Goal: Transaction & Acquisition: Subscribe to service/newsletter

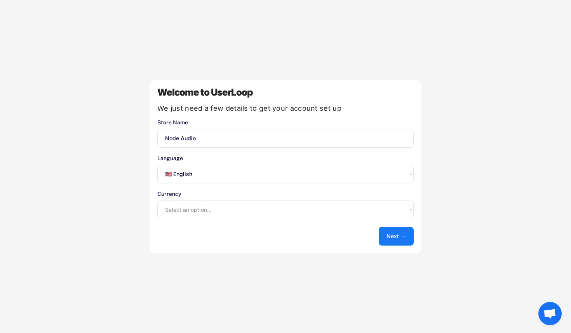
select select ""en""
select select ""1348695171700984260__LOOKUP__1635527639174x591942813311942000""
select select ""en""
type input "Node Audio"
select select ""1348695171700984260__LOOKUP__1635527639174x591942813311942000""
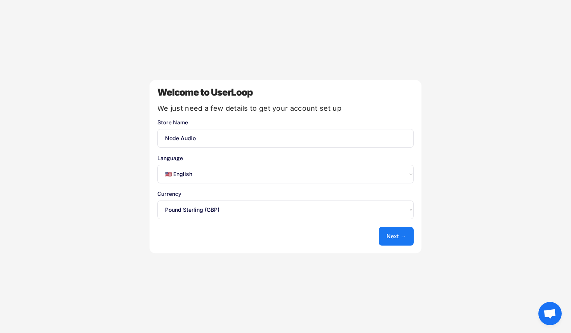
click at [390, 178] on select "Select an option... 🇺🇸 English 🇫🇷 Français 🇩🇪 Deutsch 🇪🇸 Español" at bounding box center [285, 174] width 257 height 19
click at [410, 235] on button "Next →" at bounding box center [396, 236] width 35 height 19
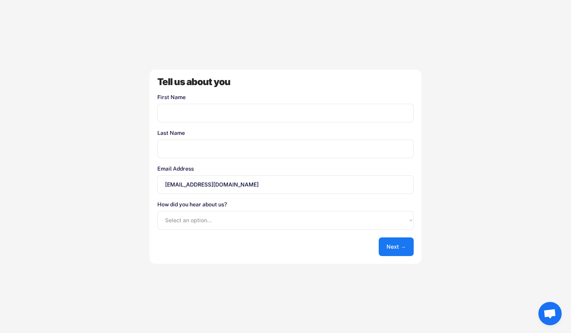
click at [243, 117] on input "input" at bounding box center [285, 113] width 257 height 19
type input "Adam"
type input "Wilson"
click at [487, 64] on div "Welcome to UserLoop We just need a few details to get your account set up Store…" at bounding box center [285, 166] width 571 height 333
click at [251, 221] on select "Select an option... Shopify App Store Google UserLoop Blog Referred by a friend…" at bounding box center [285, 220] width 257 height 19
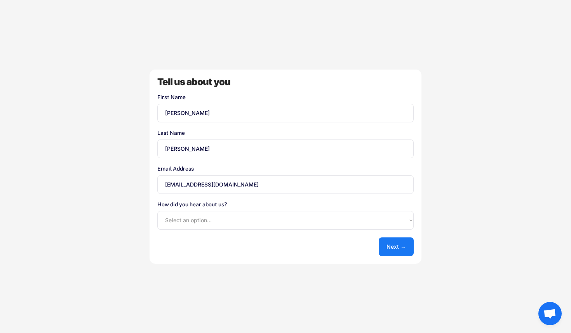
select select ""google""
click at [157, 211] on select "Select an option... Shopify App Store Google UserLoop Blog Referred by a friend…" at bounding box center [285, 220] width 257 height 19
click at [175, 183] on input "info@node.audio" at bounding box center [285, 184] width 257 height 19
drag, startPoint x: 175, startPoint y: 183, endPoint x: 155, endPoint y: 183, distance: 19.4
click at [155, 183] on div "Tell us about you First Name Last Name Email Address info@node.audio How did yo…" at bounding box center [286, 167] width 272 height 194
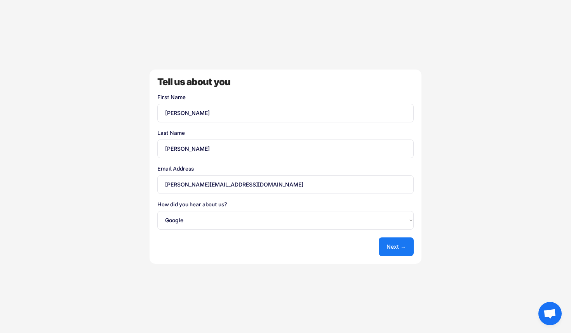
type input "adam@node.audio"
click at [399, 243] on button "Next →" at bounding box center [396, 246] width 35 height 19
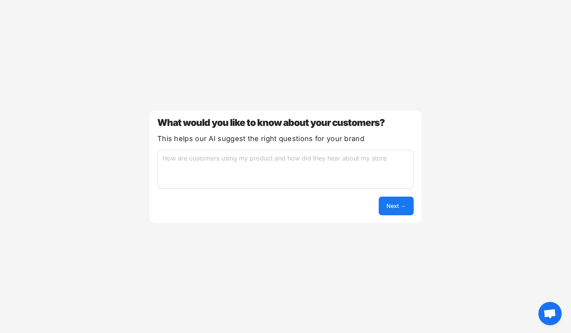
click at [275, 169] on textarea at bounding box center [285, 169] width 257 height 39
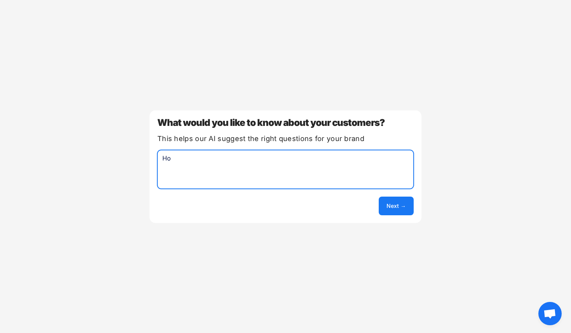
type textarea "H"
type textarea "Where they found out about our product, and what inspired them to buy today"
click at [398, 211] on button "Next →" at bounding box center [396, 206] width 35 height 19
select select ""unlimited""
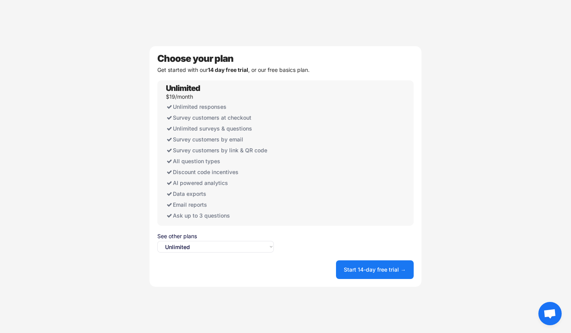
click at [264, 247] on select "Select an option... Unlimited Free" at bounding box center [215, 247] width 117 height 12
click at [387, 267] on button "Start 14-day free trial →" at bounding box center [375, 269] width 78 height 19
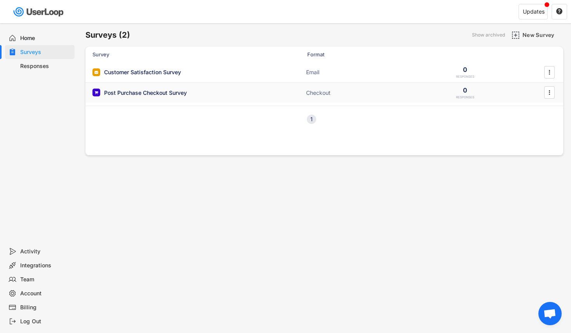
click at [145, 92] on div "Post Purchase Checkout Survey" at bounding box center [145, 93] width 83 height 8
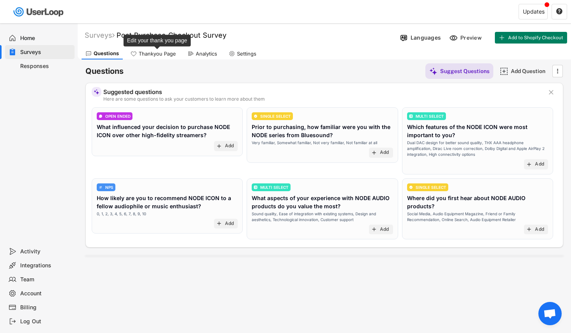
click at [150, 53] on div "Thankyou Page" at bounding box center [157, 54] width 37 height 7
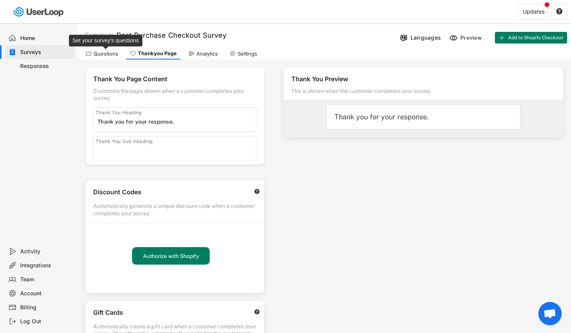
click at [101, 51] on div "Questions" at bounding box center [106, 54] width 24 height 7
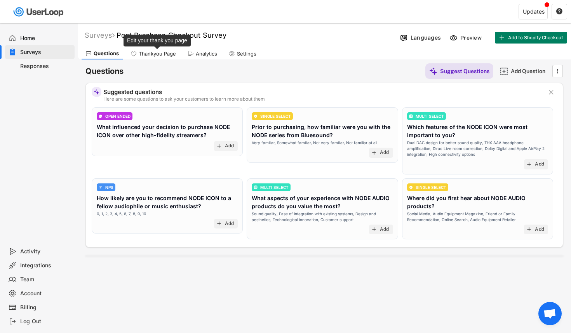
click at [156, 51] on div "Thankyou Page" at bounding box center [157, 54] width 37 height 7
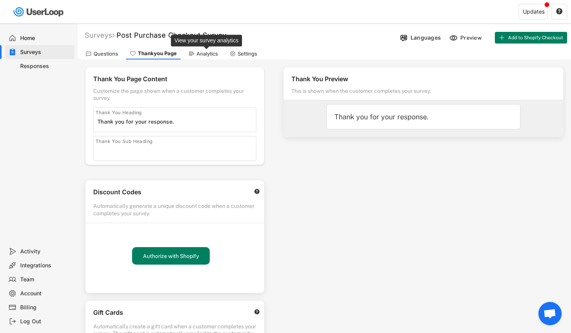
click at [204, 52] on div "Analytics" at bounding box center [207, 54] width 21 height 7
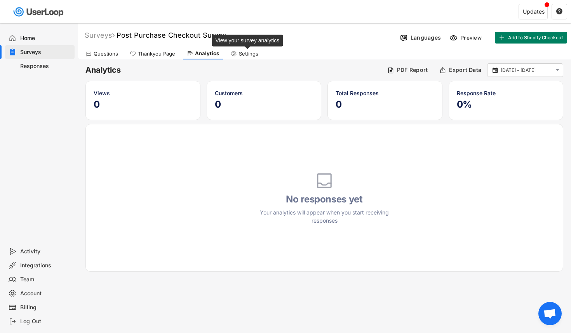
click at [248, 55] on div "Settings" at bounding box center [248, 54] width 19 height 7
select select ""weekly""
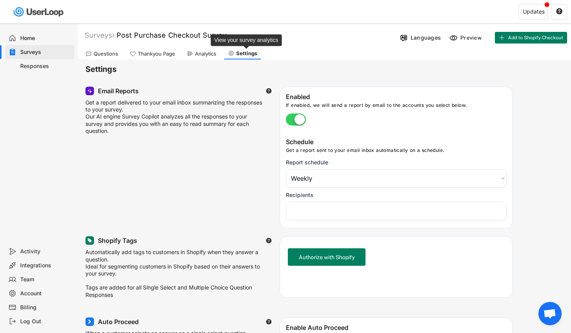
select select "1348695171700984260__LOOKUP__1757215918586x595471911914962100"
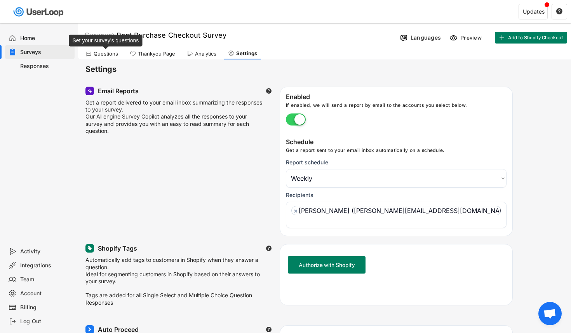
click at [101, 55] on div "Questions" at bounding box center [106, 54] width 24 height 7
